Goal: Find specific page/section: Find specific page/section

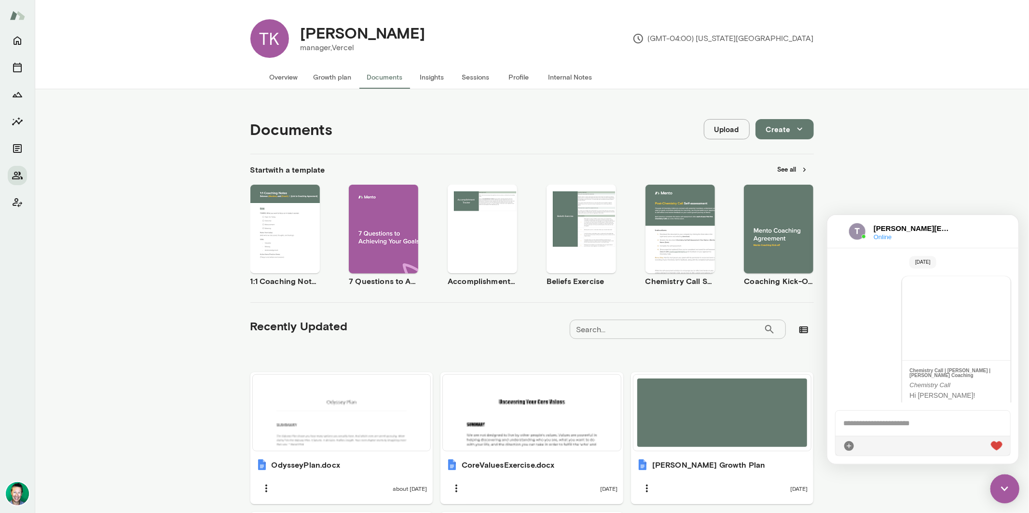
scroll to position [872, 0]
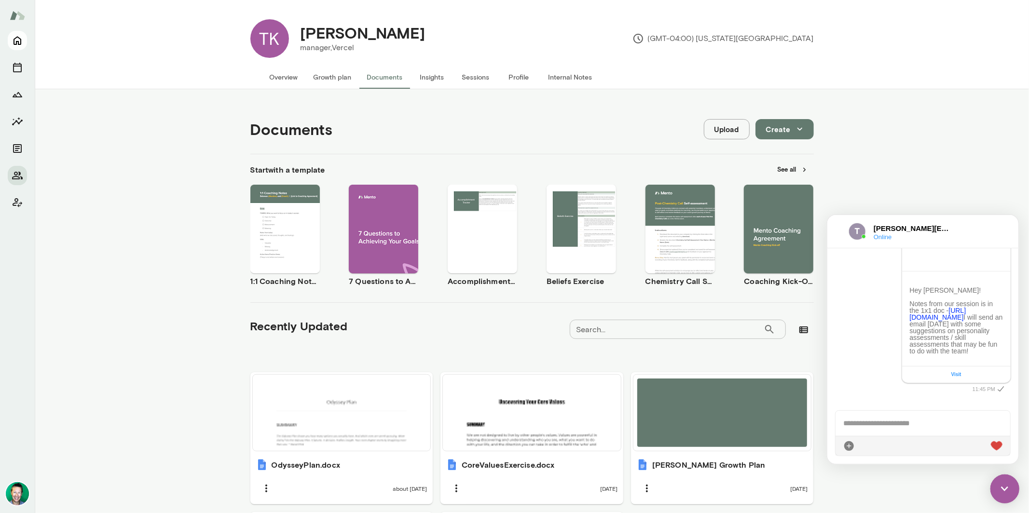
click at [15, 46] on icon "Home" at bounding box center [18, 41] width 12 height 12
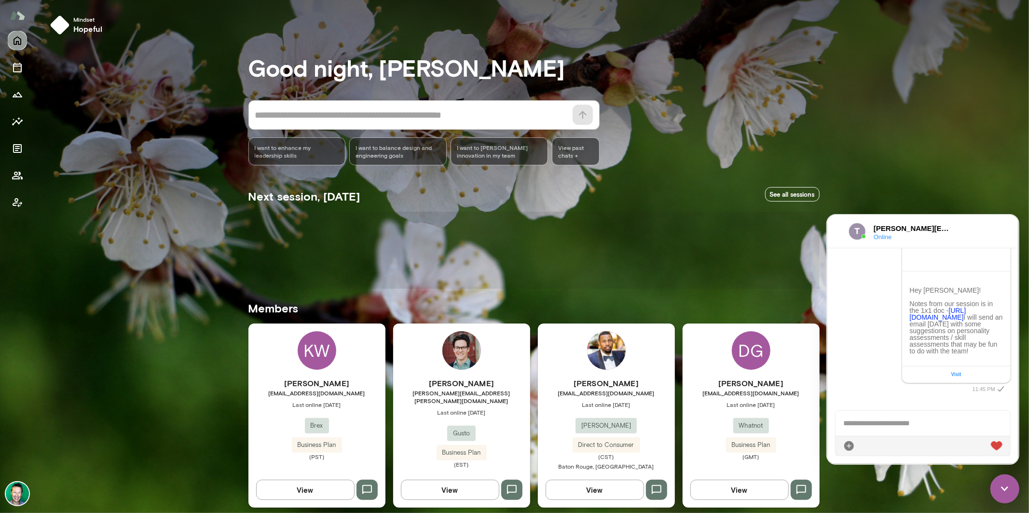
click at [17, 42] on icon "Home" at bounding box center [18, 41] width 12 height 12
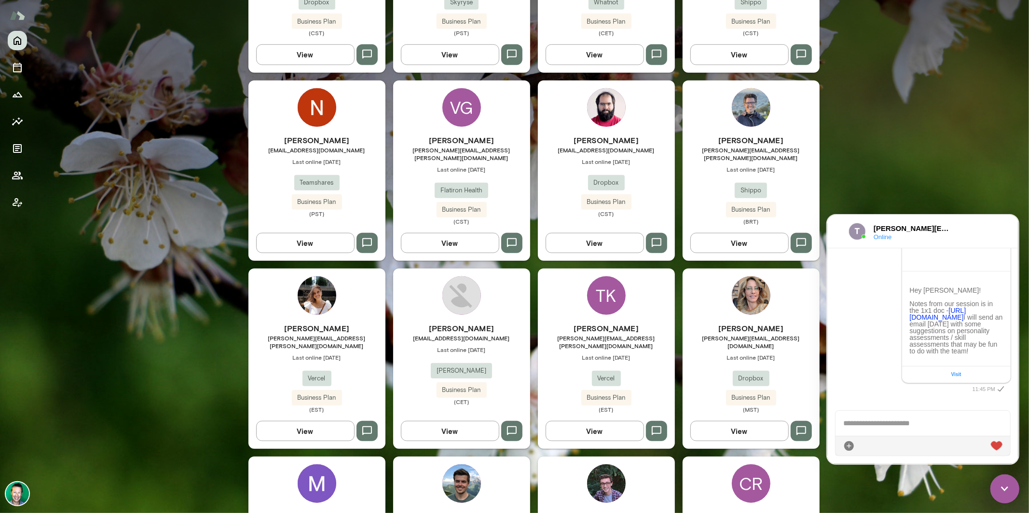
scroll to position [1091, 0]
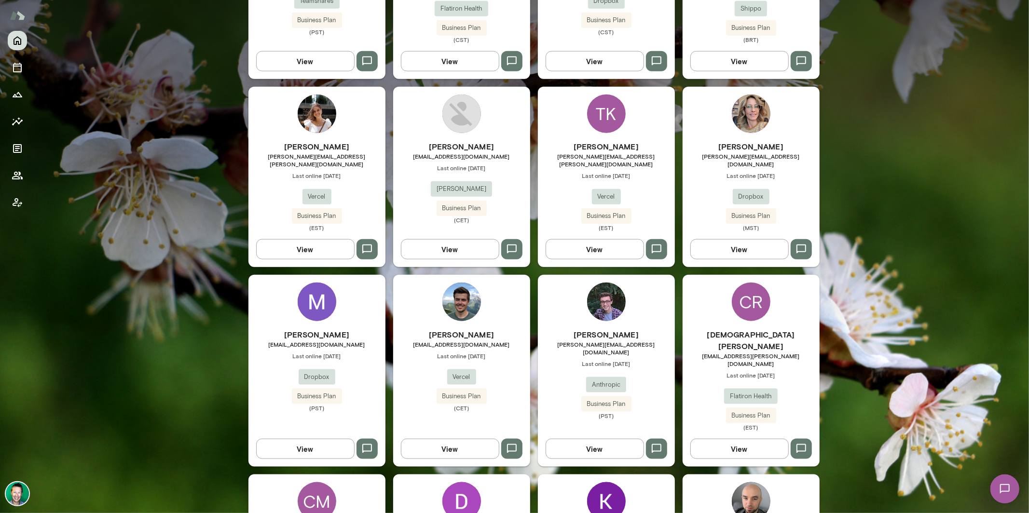
scroll to position [804, 0]
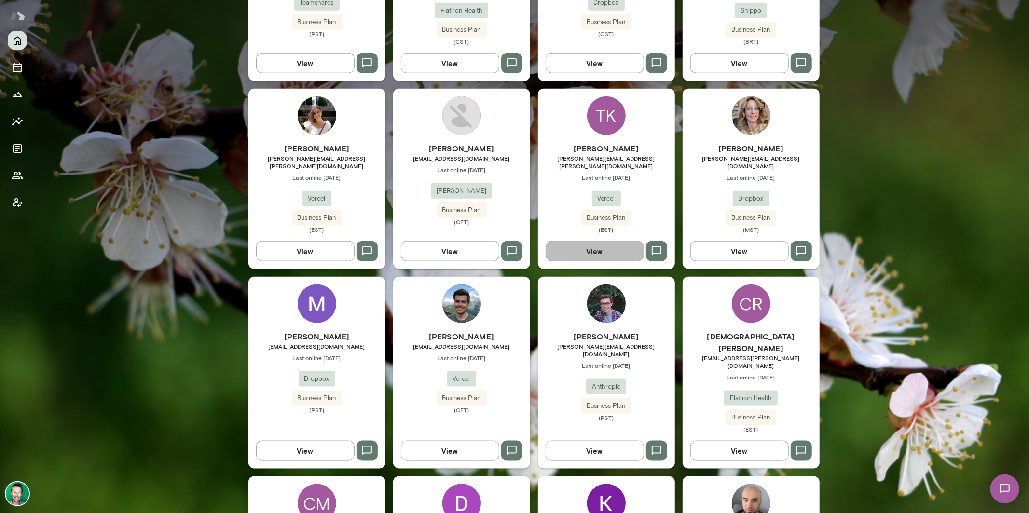
click at [576, 241] on button "View" at bounding box center [595, 251] width 98 height 20
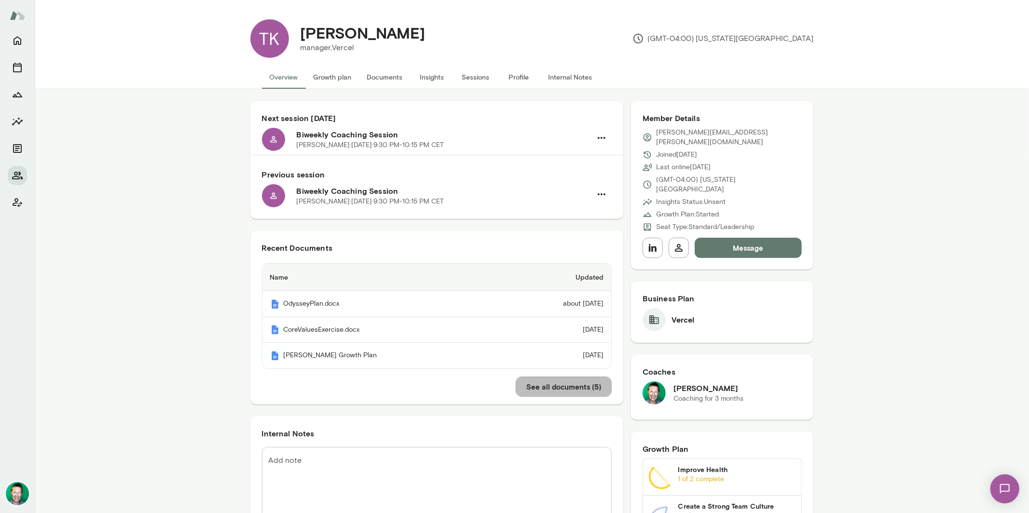
click at [541, 392] on button "See all documents ( 5 )" at bounding box center [564, 387] width 96 height 20
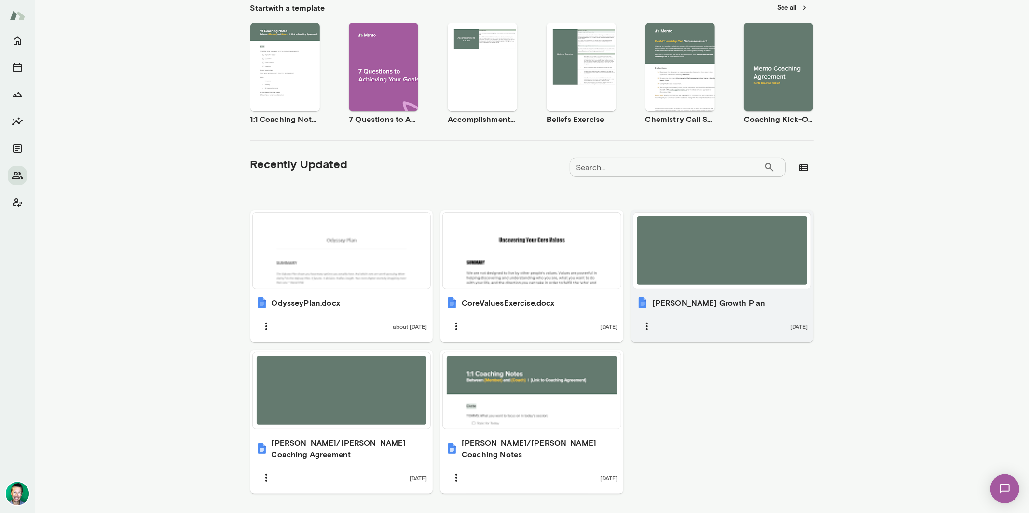
scroll to position [177, 0]
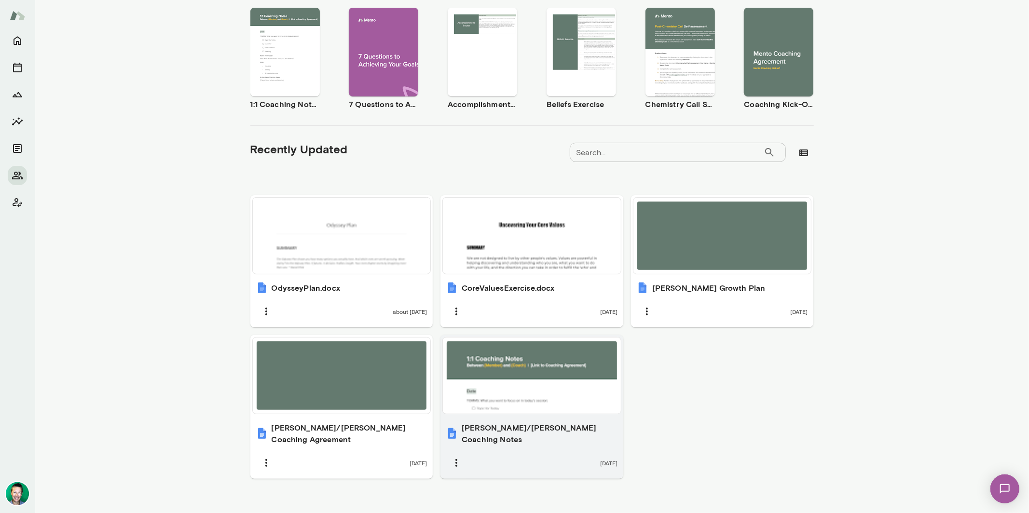
click at [509, 381] on div at bounding box center [532, 376] width 170 height 69
click at [487, 379] on div at bounding box center [532, 376] width 170 height 69
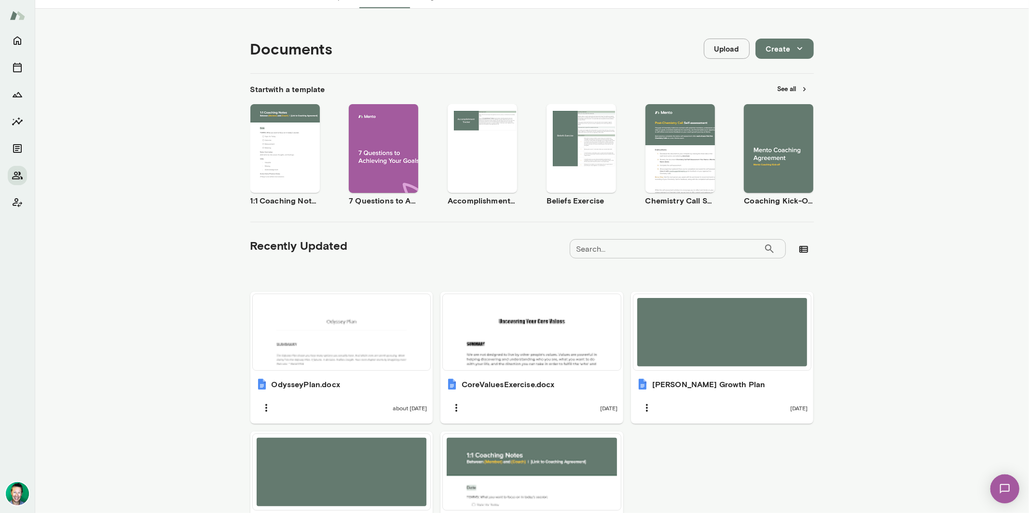
scroll to position [0, 0]
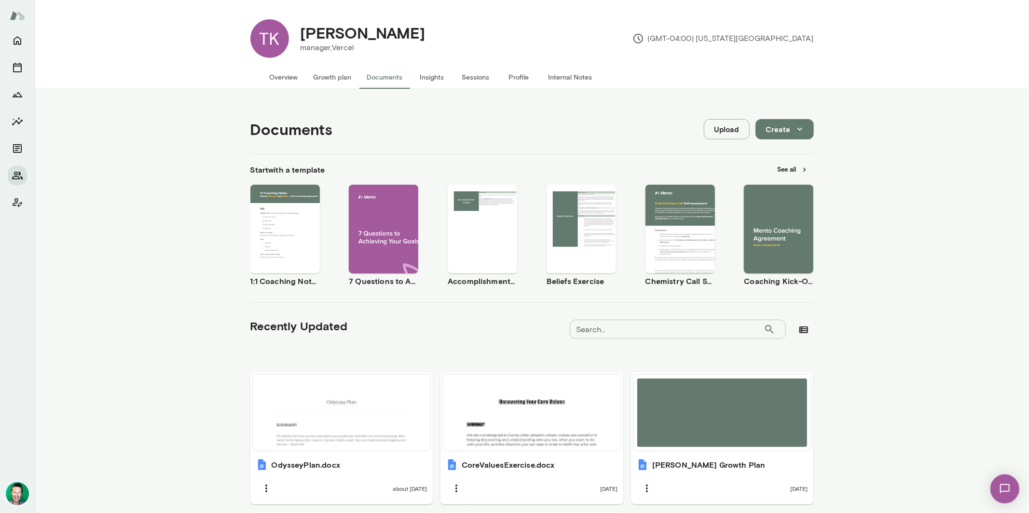
click at [288, 73] on button "Overview" at bounding box center [284, 77] width 44 height 23
